Goal: Information Seeking & Learning: Learn about a topic

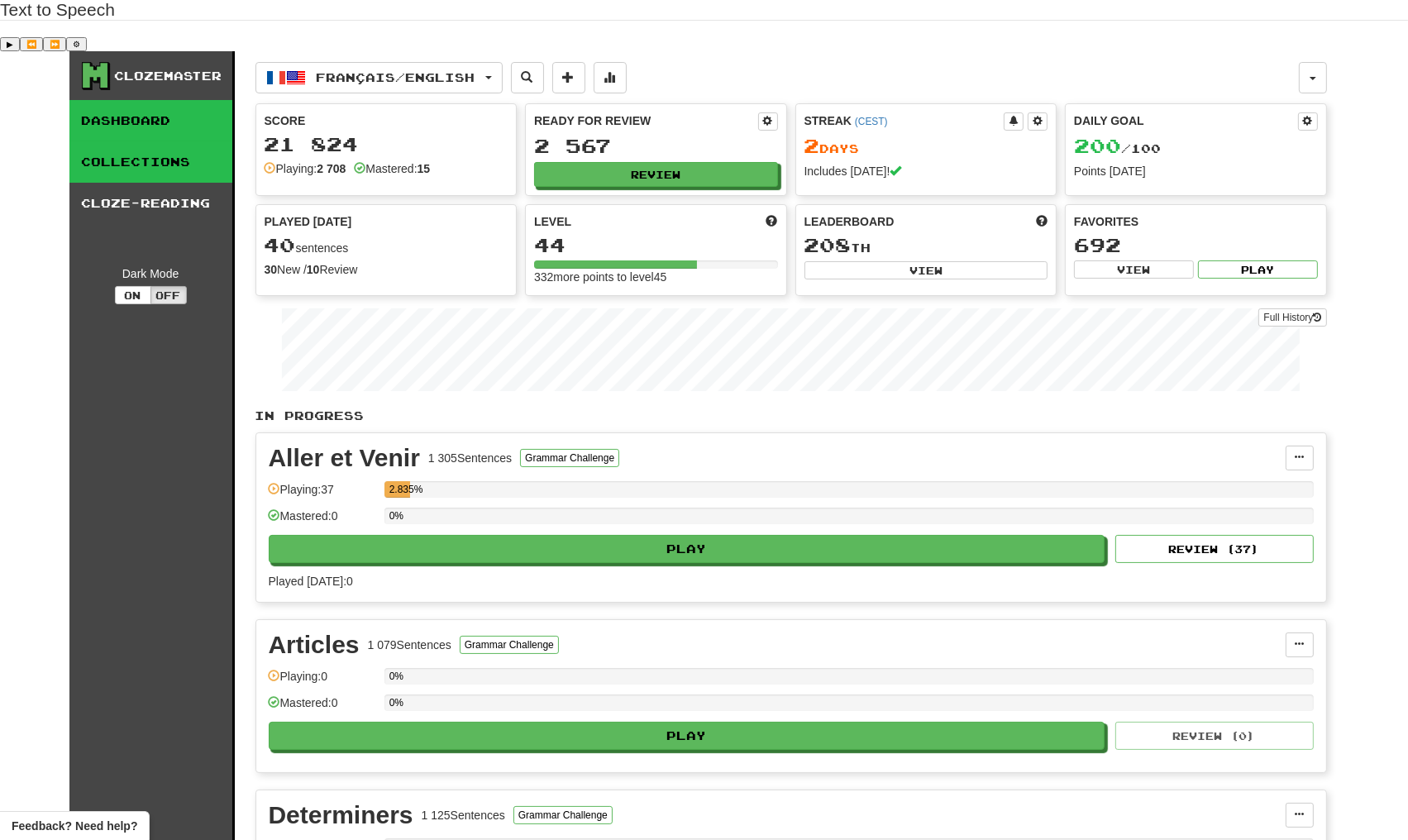
click at [136, 141] on link "Collections" at bounding box center [151, 162] width 162 height 41
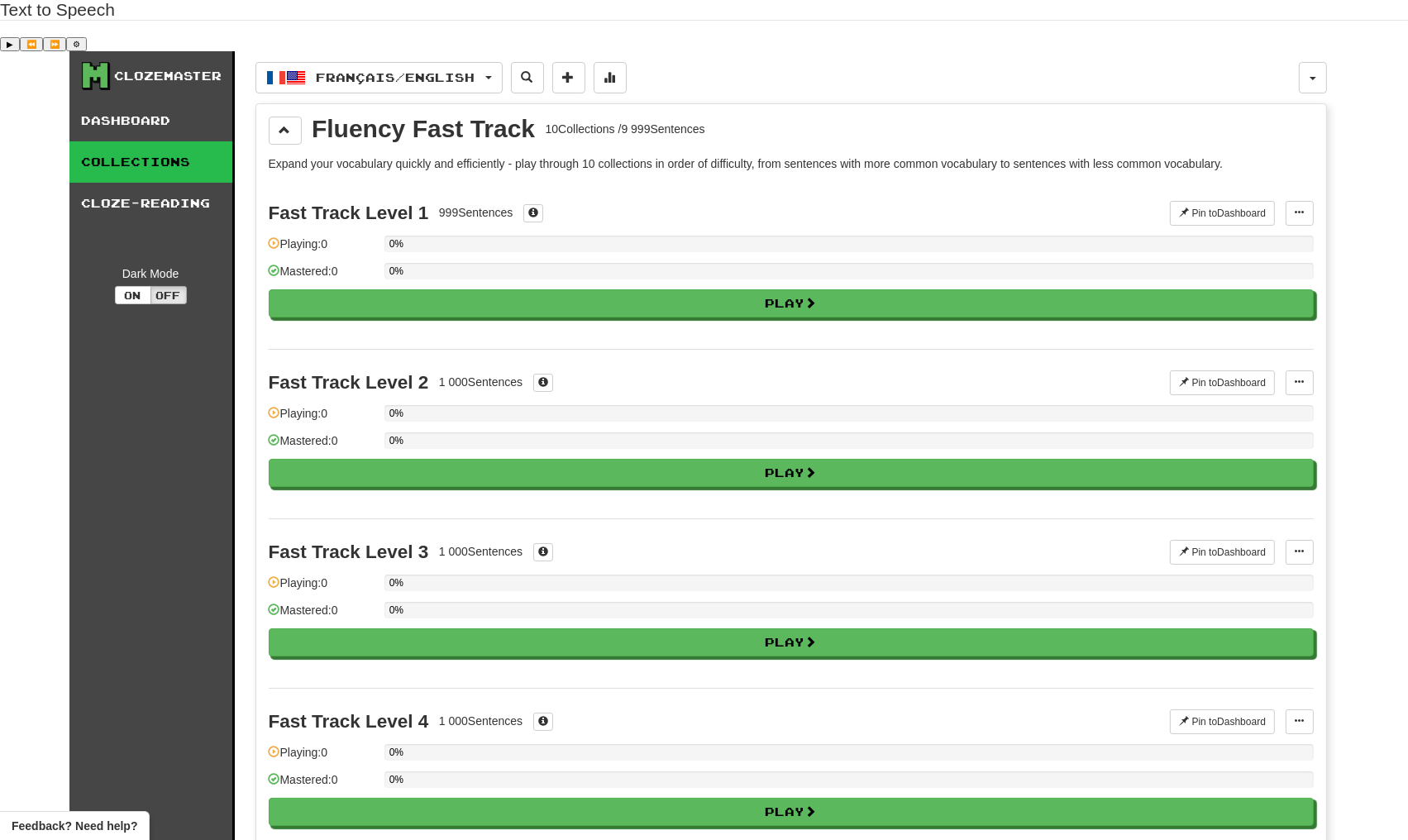
click at [396, 156] on p "Expand your vocabulary quickly and efficiently - play through 10 collections in…" at bounding box center [791, 163] width 1045 height 16
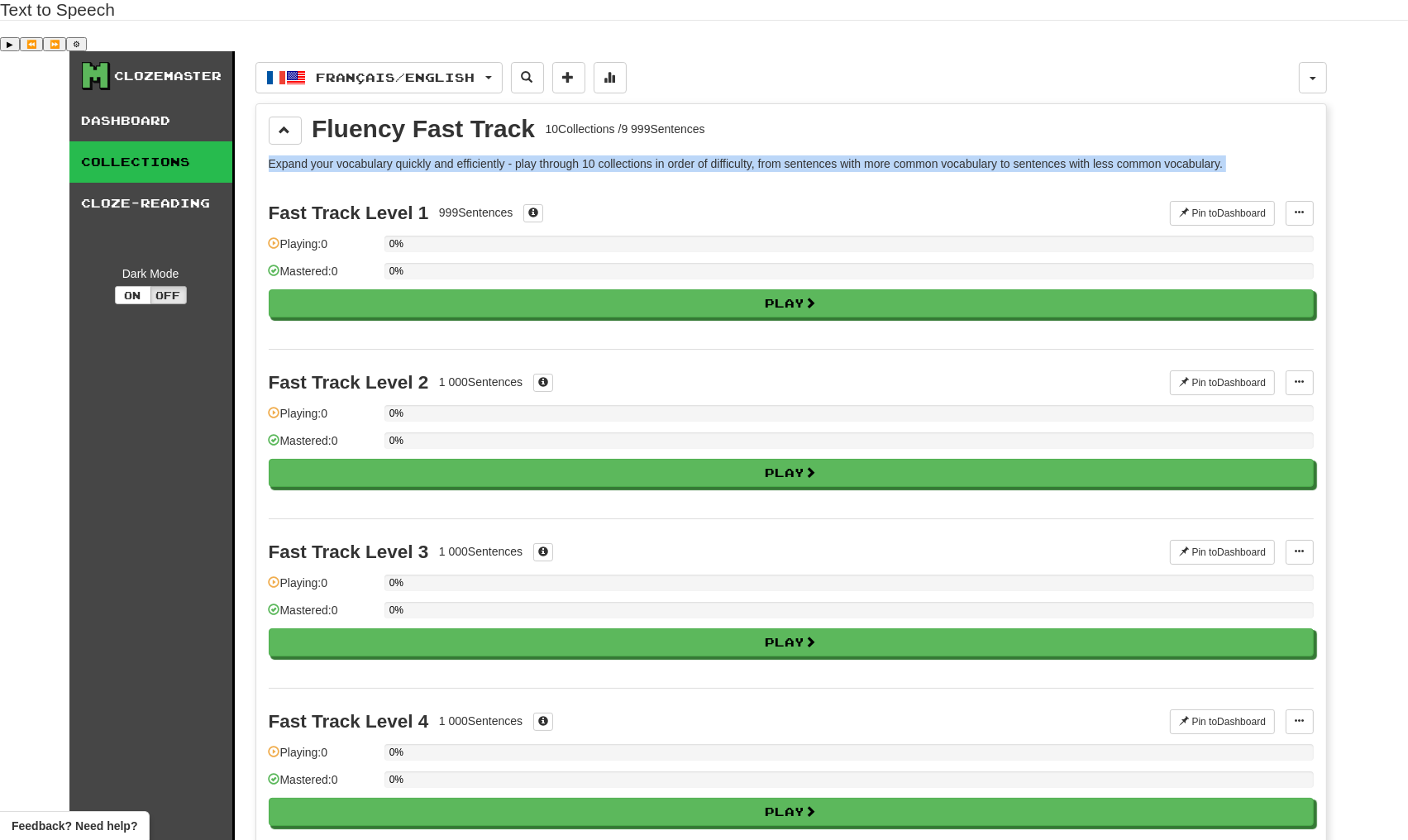
click at [396, 156] on p "Expand your vocabulary quickly and efficiently - play through 10 collections in…" at bounding box center [791, 163] width 1045 height 16
click at [422, 156] on p "Expand your vocabulary quickly and efficiently - play through 10 collections in…" at bounding box center [791, 163] width 1045 height 16
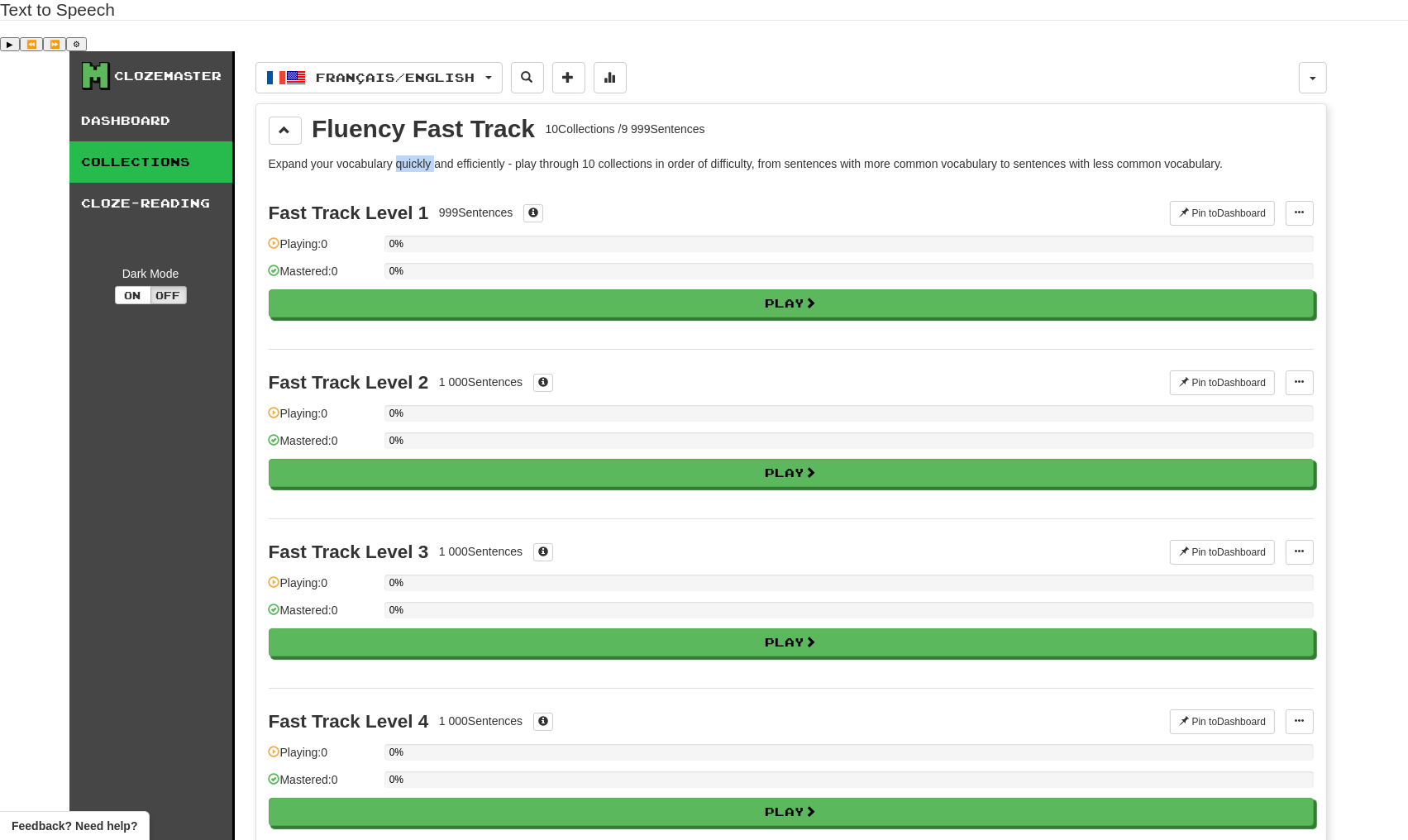
click at [422, 156] on p "Expand your vocabulary quickly and efficiently - play through 10 collections in…" at bounding box center [791, 163] width 1045 height 16
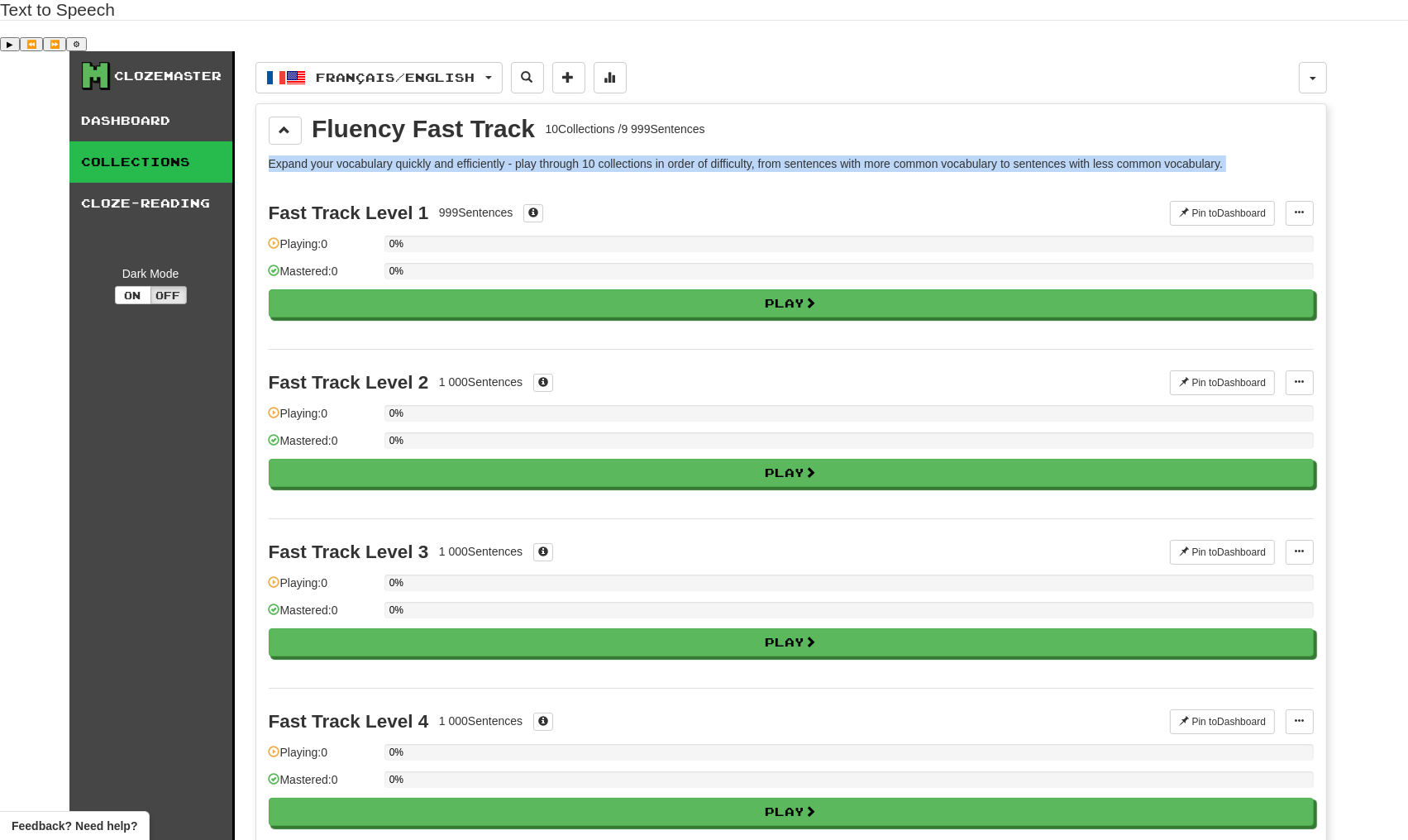
click at [422, 156] on p "Expand your vocabulary quickly and efficiently - play through 10 collections in…" at bounding box center [791, 163] width 1045 height 16
click at [452, 156] on p "Expand your vocabulary quickly and efficiently - play through 10 collections in…" at bounding box center [791, 163] width 1045 height 16
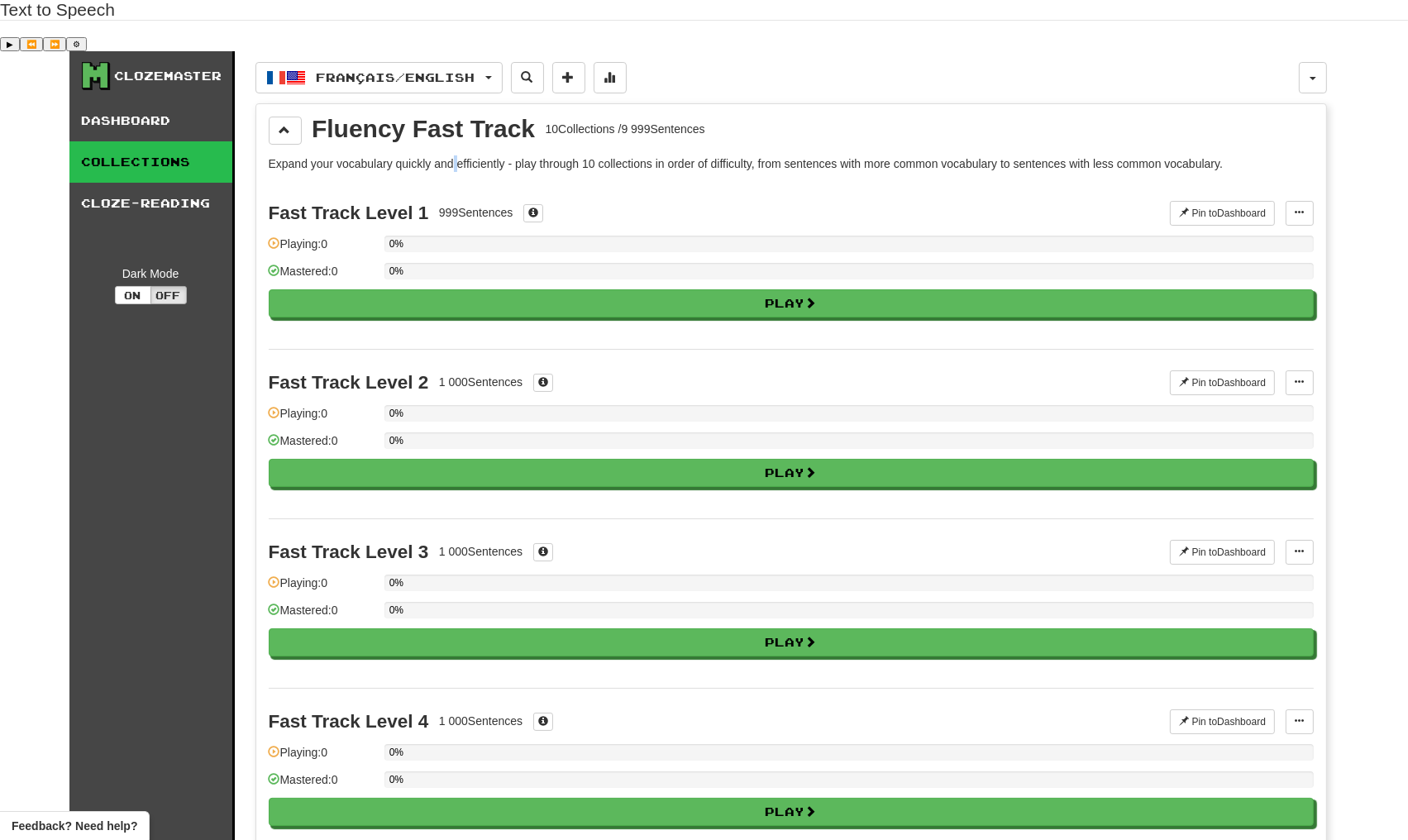
click at [452, 156] on p "Expand your vocabulary quickly and efficiently - play through 10 collections in…" at bounding box center [791, 163] width 1045 height 16
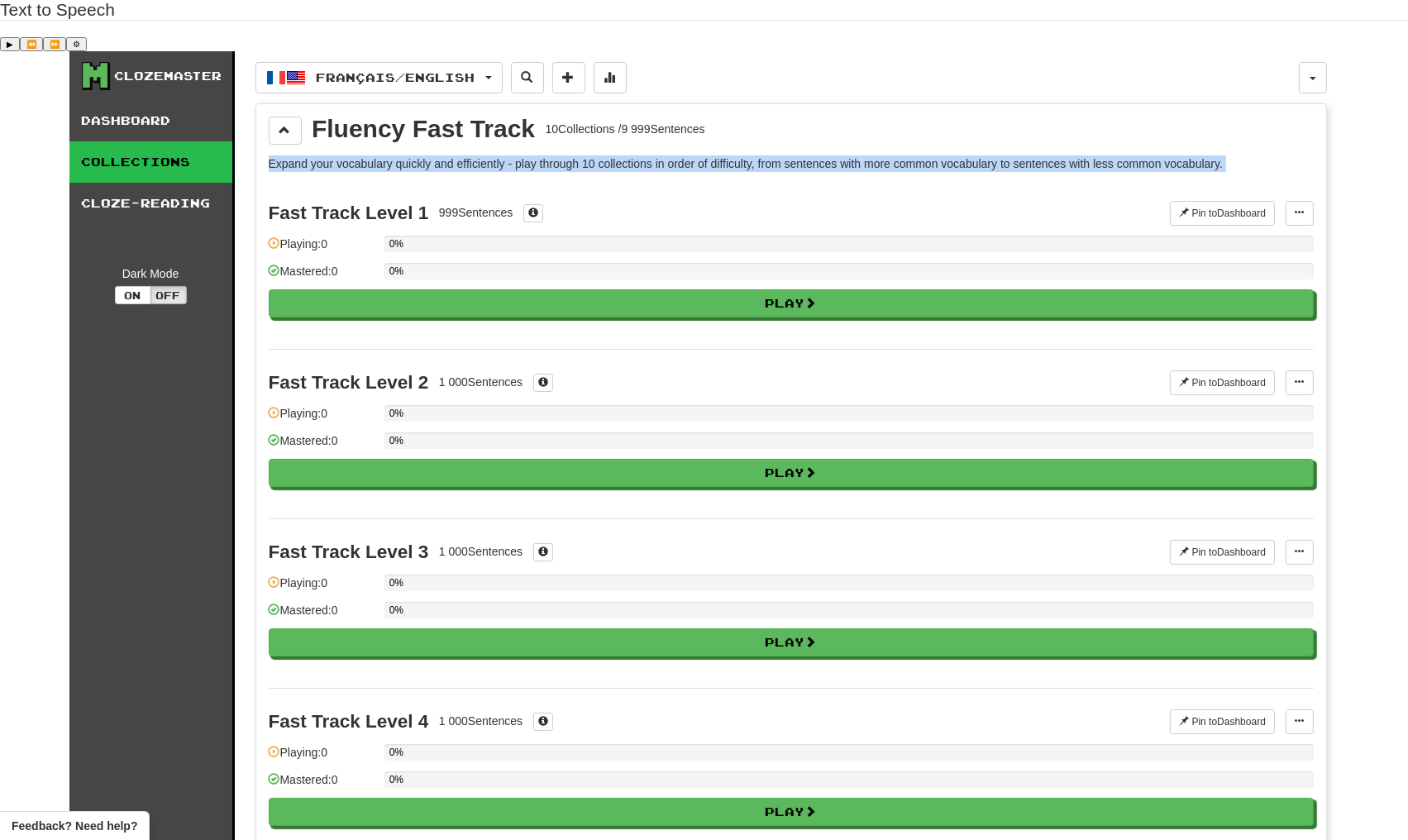
click at [452, 156] on p "Expand your vocabulary quickly and efficiently - play through 10 collections in…" at bounding box center [791, 163] width 1045 height 16
click at [459, 156] on p "Expand your vocabulary quickly and efficiently - play through 10 collections in…" at bounding box center [791, 163] width 1045 height 16
click at [463, 156] on p "Expand your vocabulary quickly and efficiently - play through 10 collections in…" at bounding box center [791, 163] width 1045 height 16
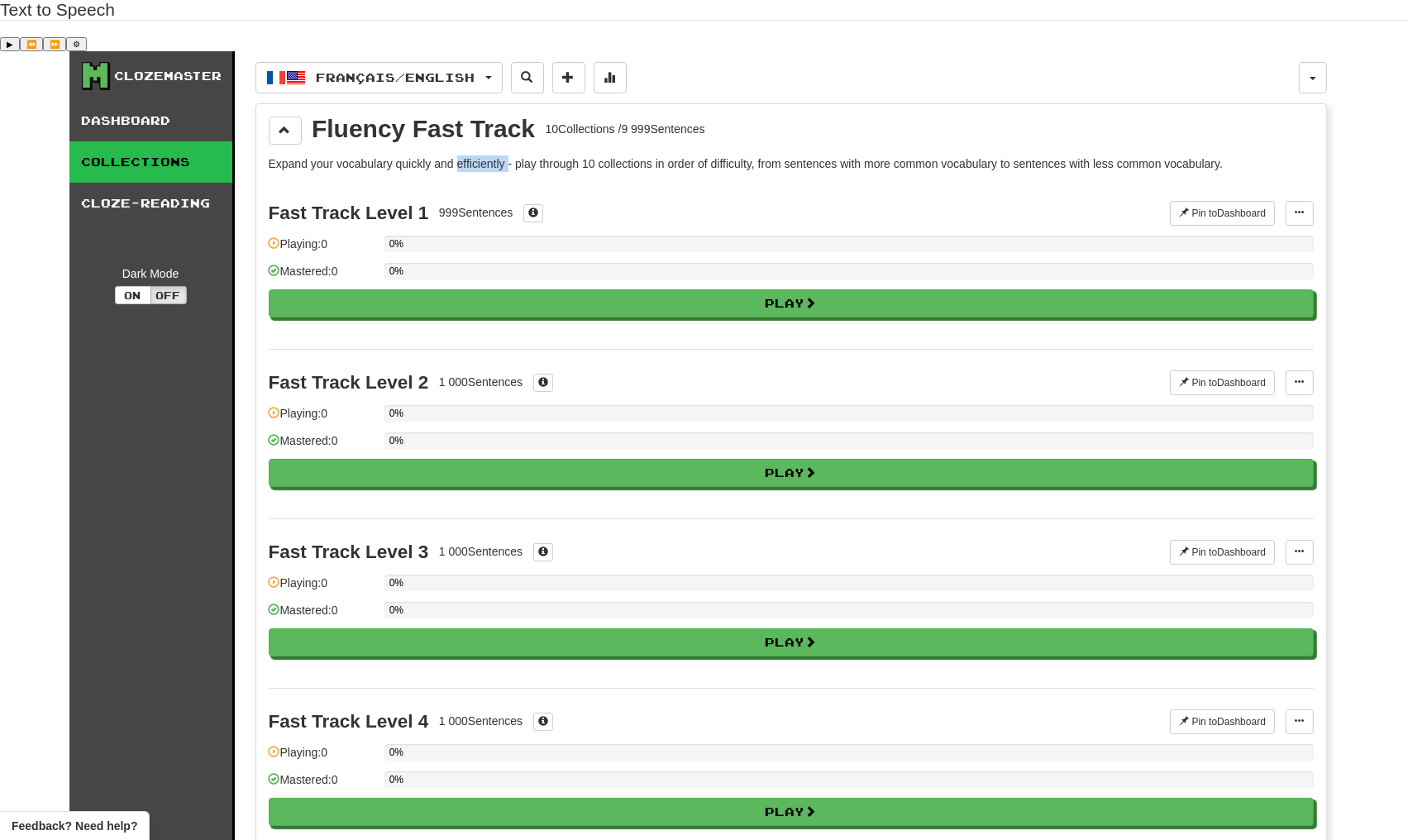
click at [463, 156] on p "Expand your vocabulary quickly and efficiently - play through 10 collections in…" at bounding box center [791, 163] width 1045 height 16
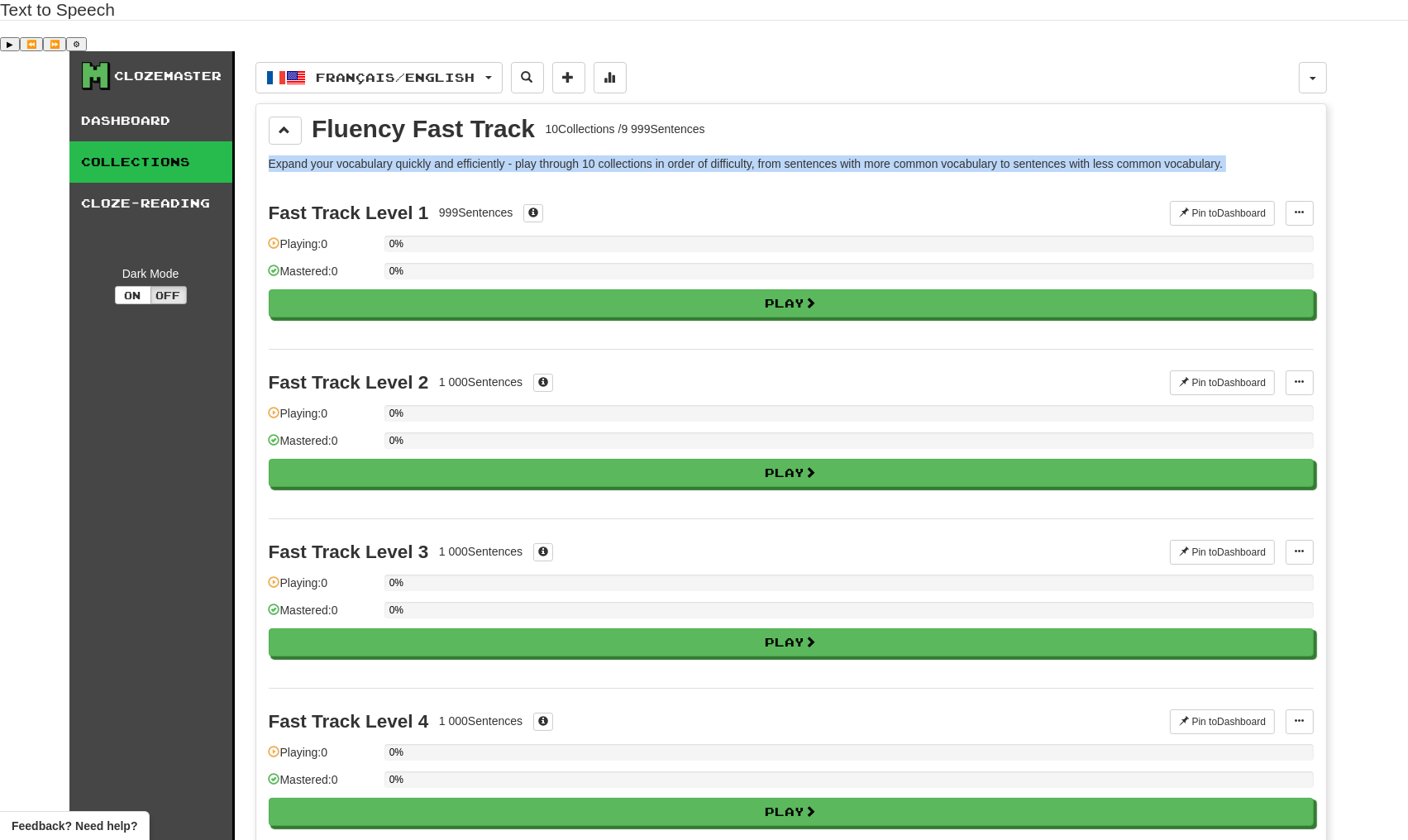
click at [463, 156] on p "Expand your vocabulary quickly and efficiently - play through 10 collections in…" at bounding box center [791, 163] width 1045 height 16
click at [506, 156] on p "Expand your vocabulary quickly and efficiently - play through 10 collections in…" at bounding box center [791, 163] width 1045 height 16
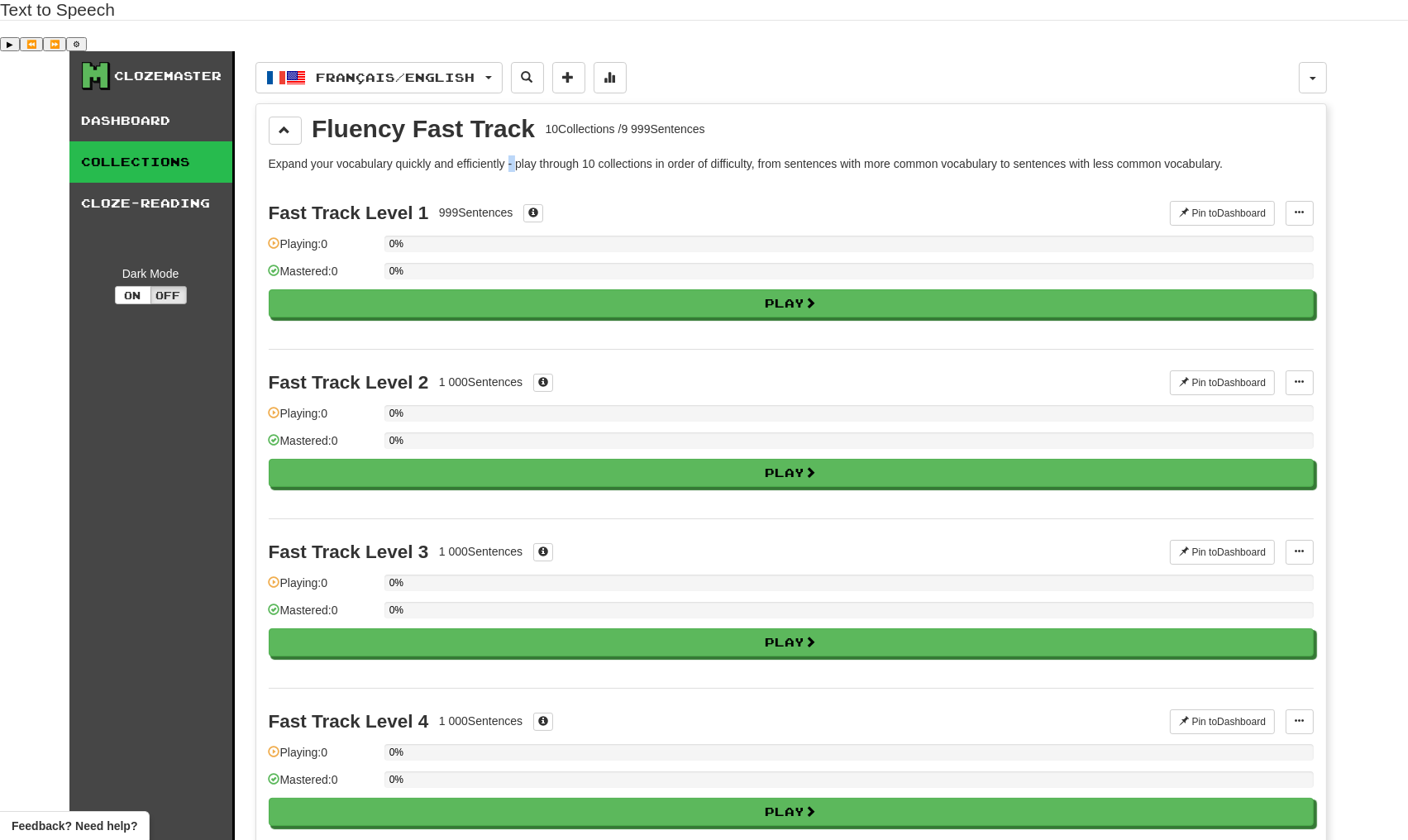
click at [506, 156] on p "Expand your vocabulary quickly and efficiently - play through 10 collections in…" at bounding box center [791, 163] width 1045 height 16
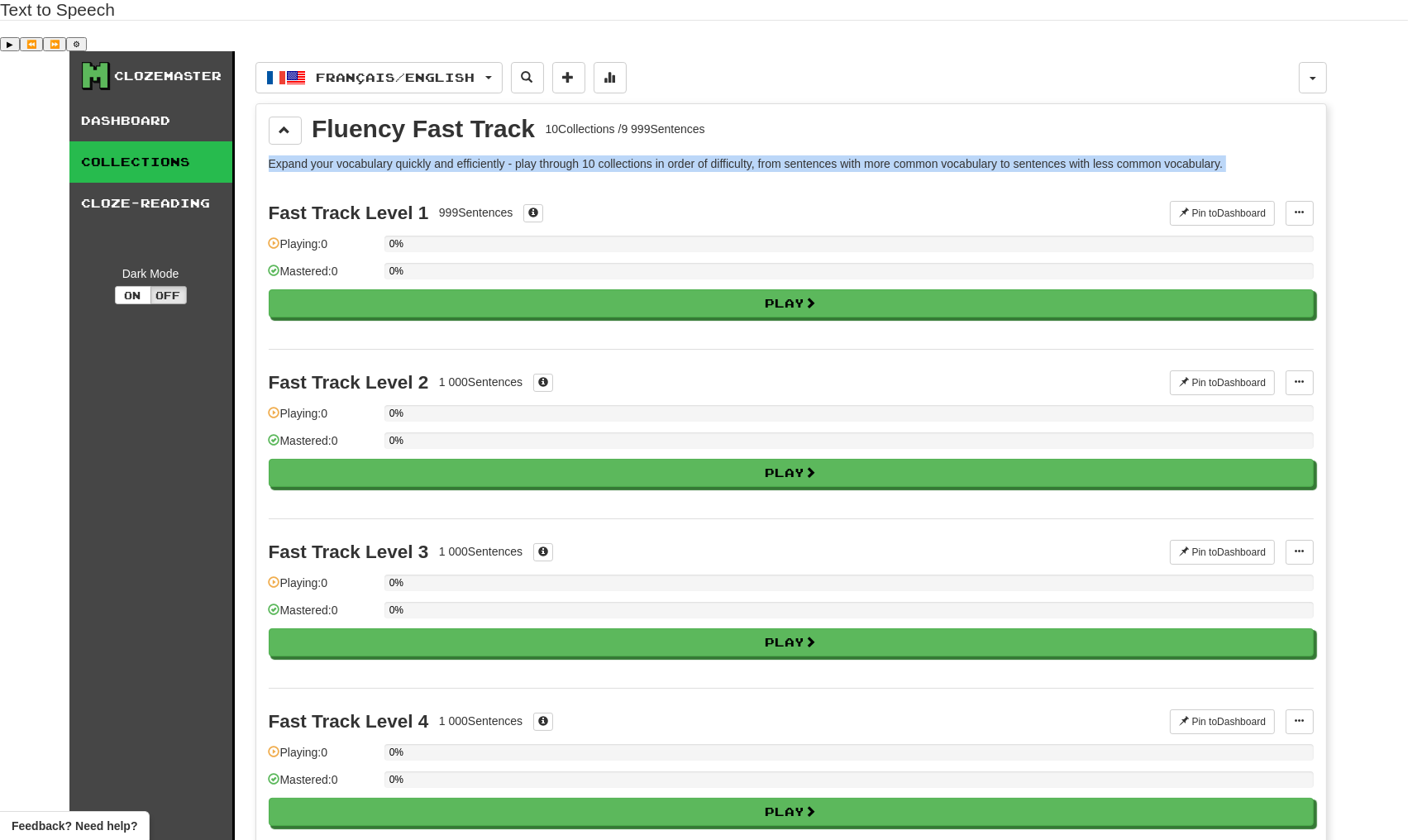
click at [506, 156] on p "Expand your vocabulary quickly and efficiently - play through 10 collections in…" at bounding box center [791, 163] width 1045 height 16
click at [557, 156] on p "Expand your vocabulary quickly and efficiently - play through 10 collections in…" at bounding box center [791, 163] width 1045 height 16
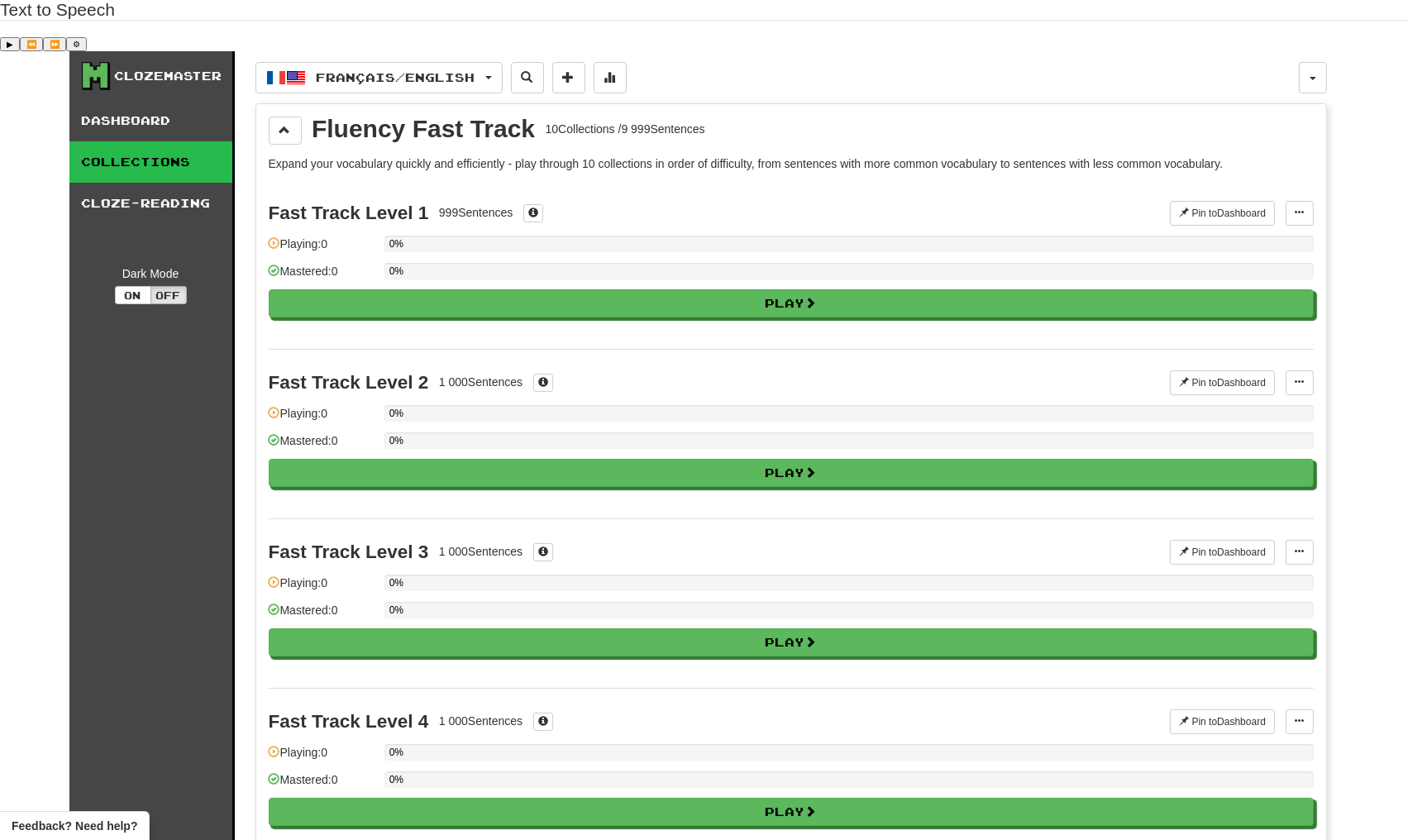
click at [504, 205] on div "999 Sentences" at bounding box center [476, 212] width 75 height 16
click at [490, 205] on div "999 Sentences" at bounding box center [476, 212] width 75 height 16
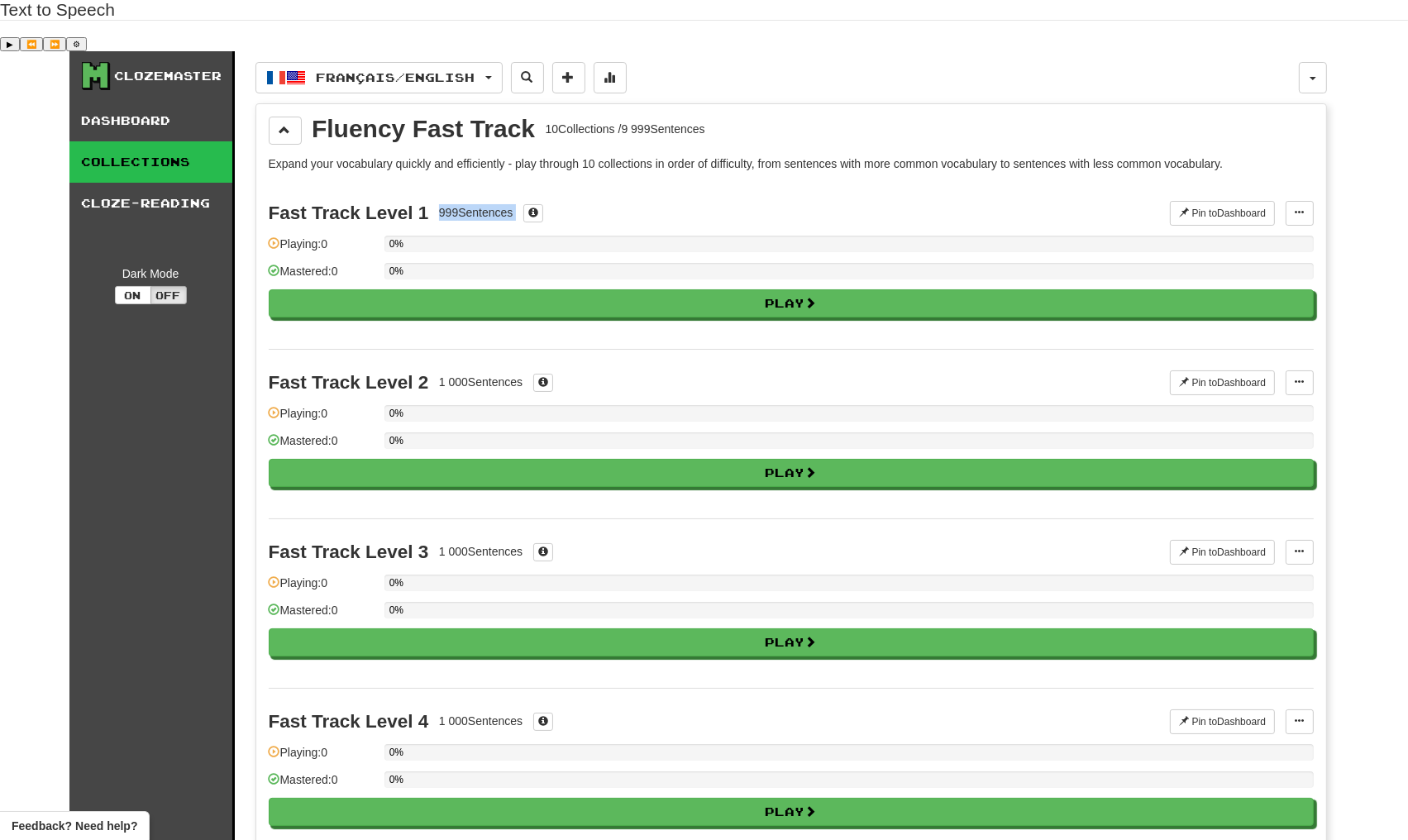
click at [490, 205] on div "999 Sentences" at bounding box center [476, 212] width 75 height 16
click at [493, 205] on div "999 Sentences" at bounding box center [476, 212] width 75 height 16
